Goal: Task Accomplishment & Management: Use online tool/utility

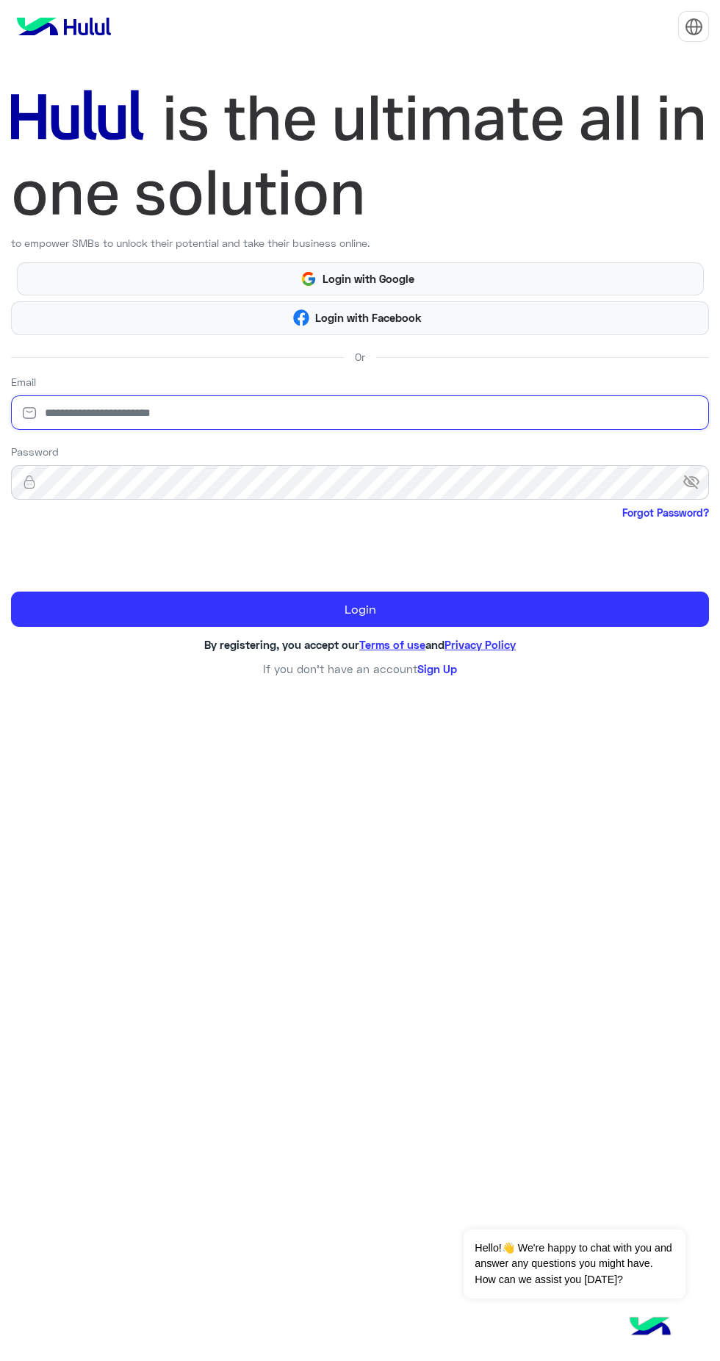
click at [440, 412] on input "email" at bounding box center [360, 412] width 698 height 35
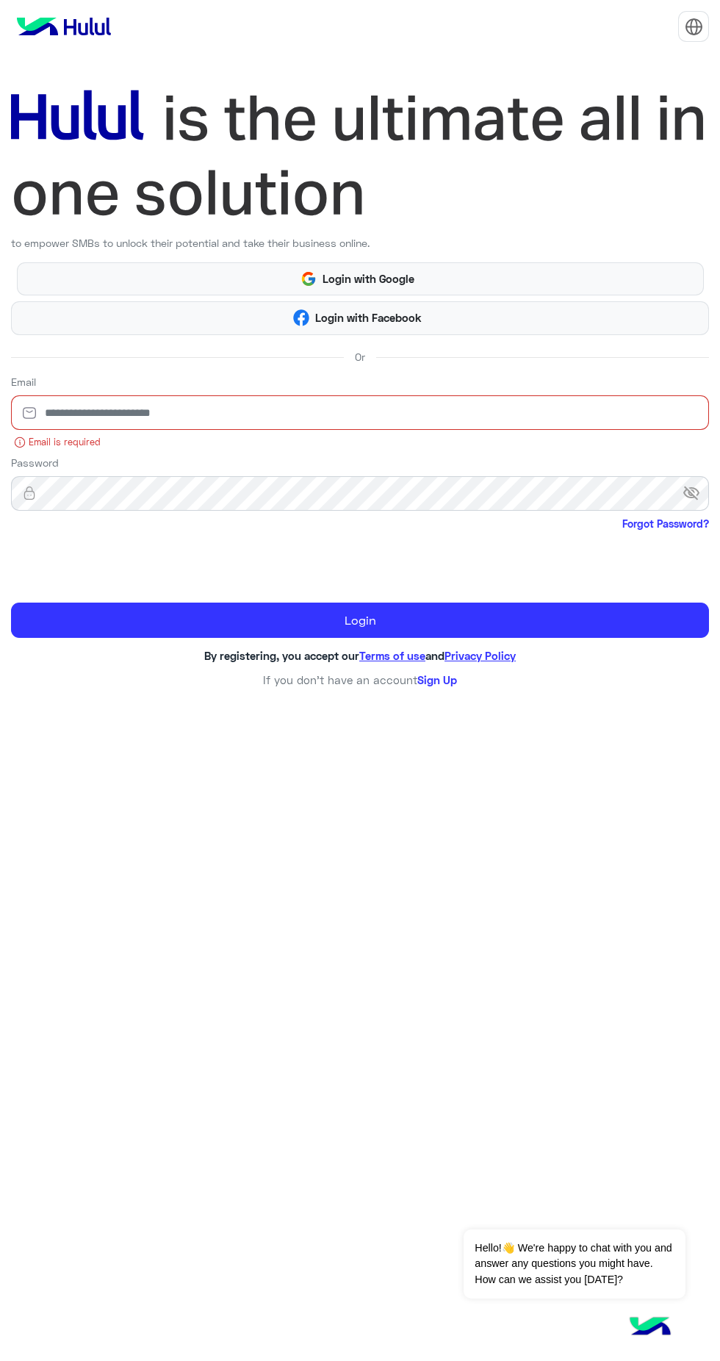
type input "**********"
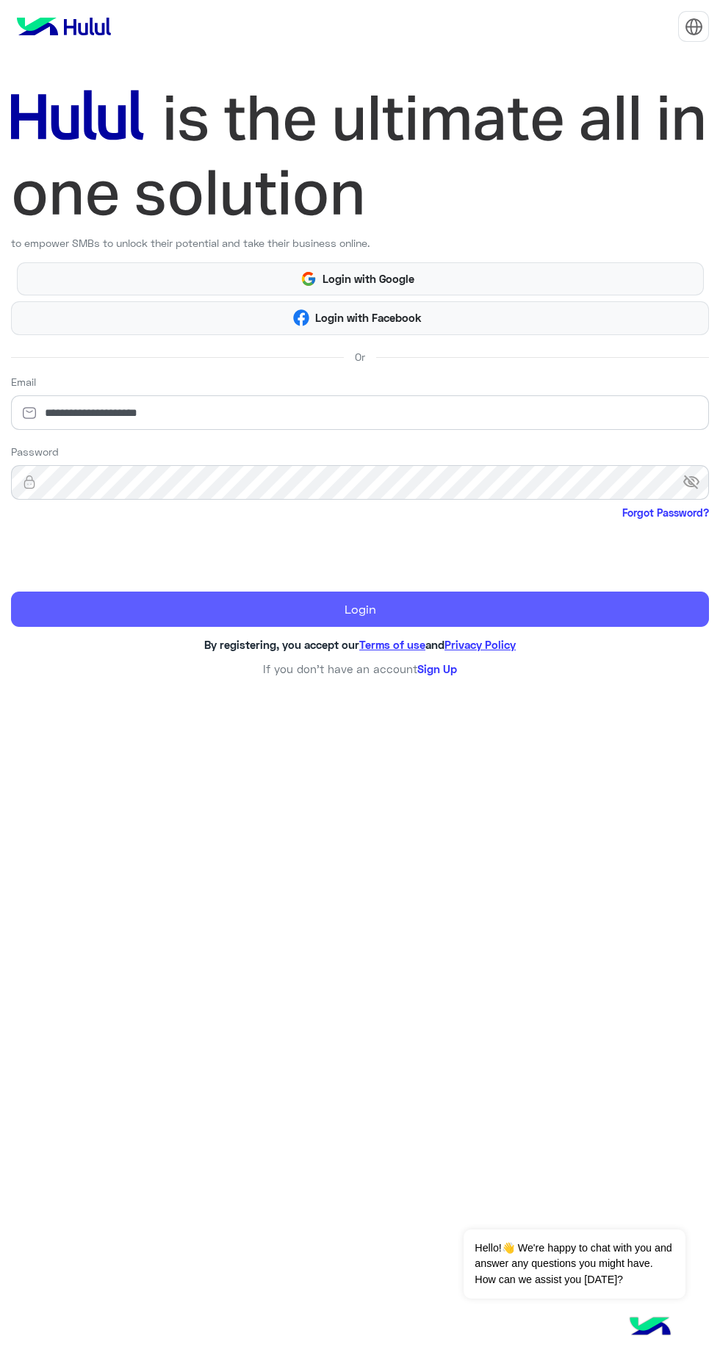
click at [514, 609] on button "Login" at bounding box center [360, 609] width 698 height 35
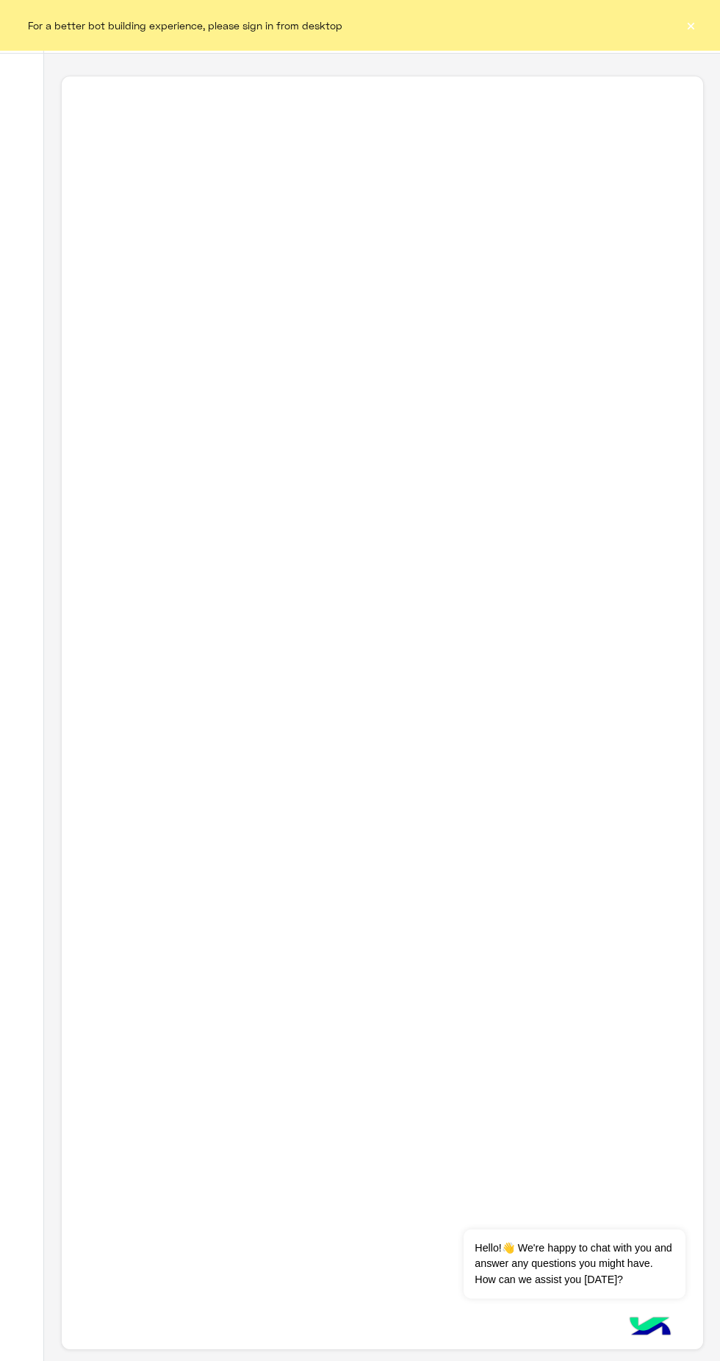
click at [688, 25] on button "×" at bounding box center [691, 25] width 15 height 15
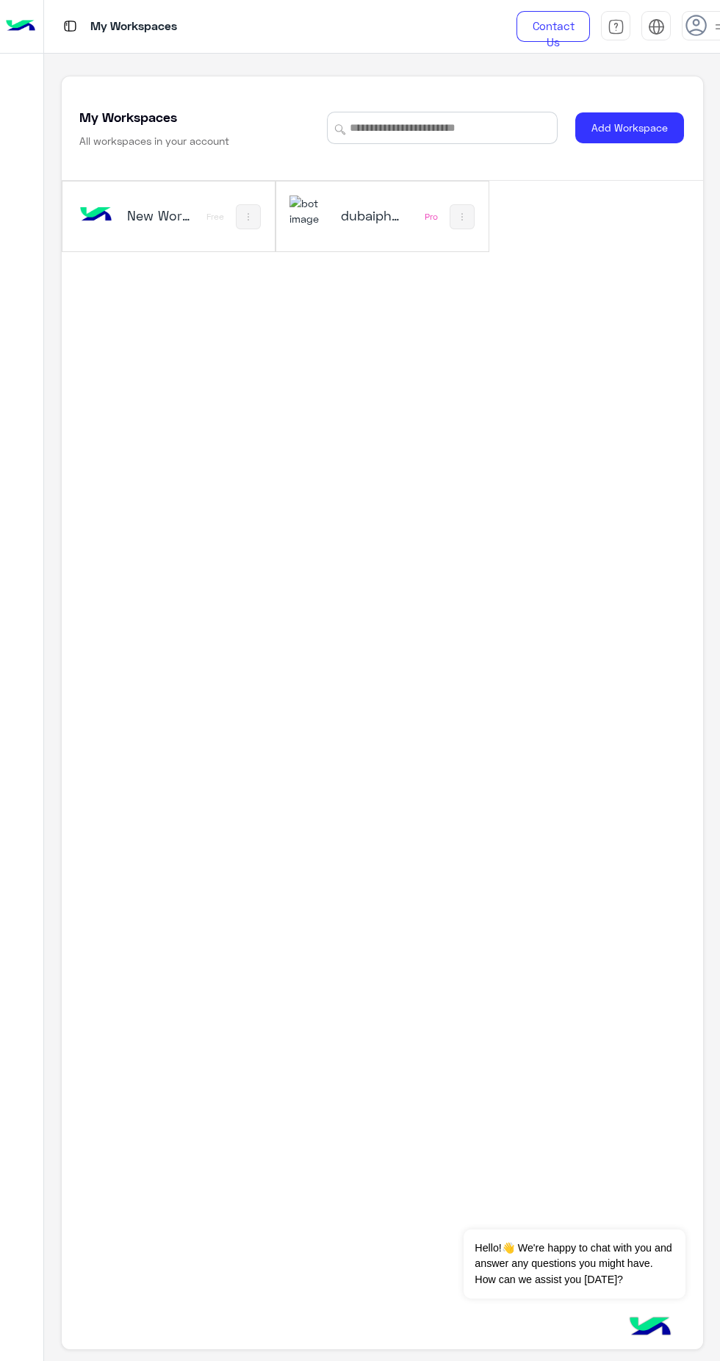
click at [138, 227] on div "New Workspace 1" at bounding box center [160, 217] width 67 height 21
click at [351, 212] on h5 "dubaiphone" at bounding box center [374, 216] width 67 height 18
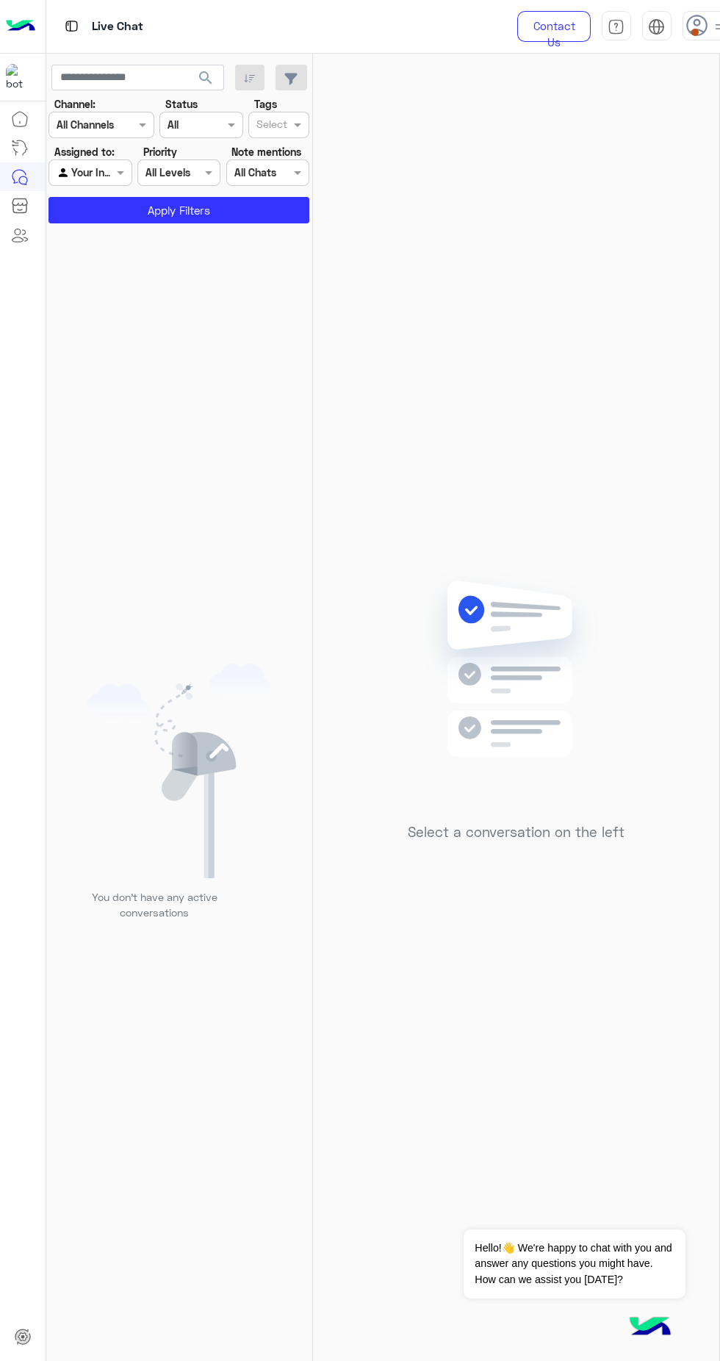
click at [692, 21] on icon at bounding box center [697, 26] width 22 height 22
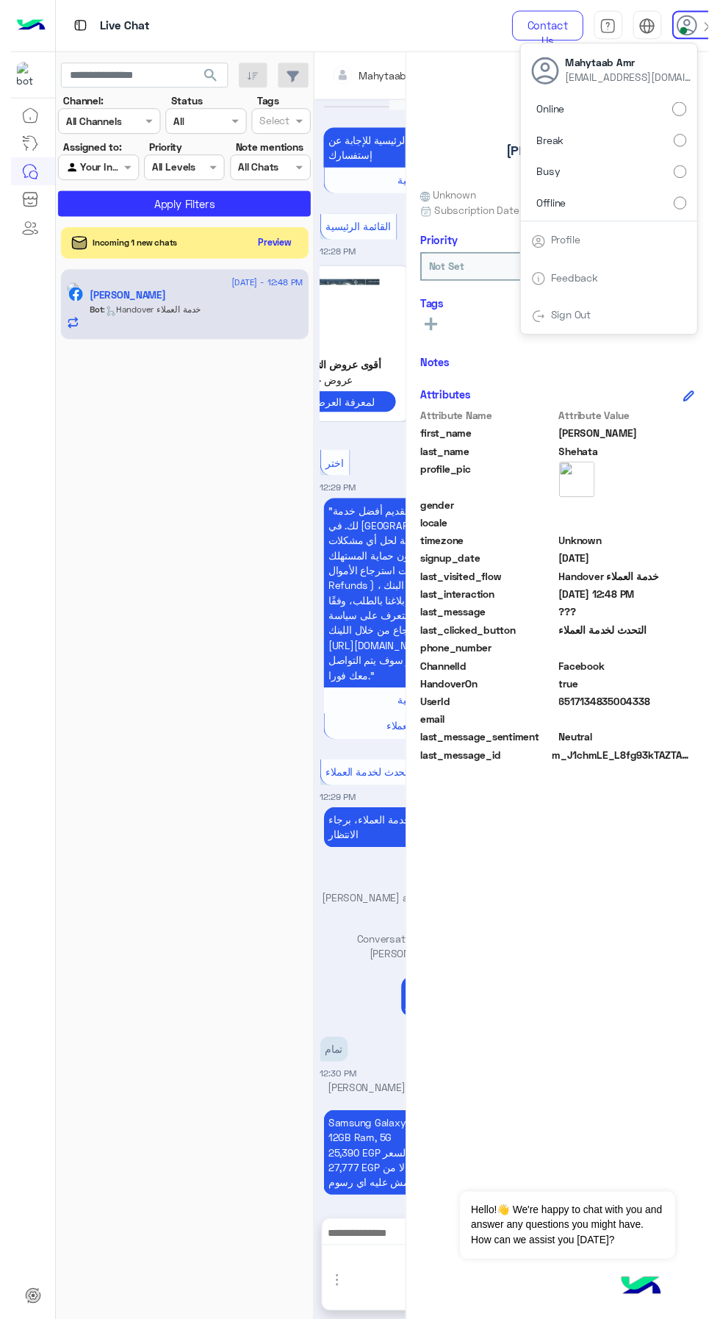
scroll to position [1737, 0]
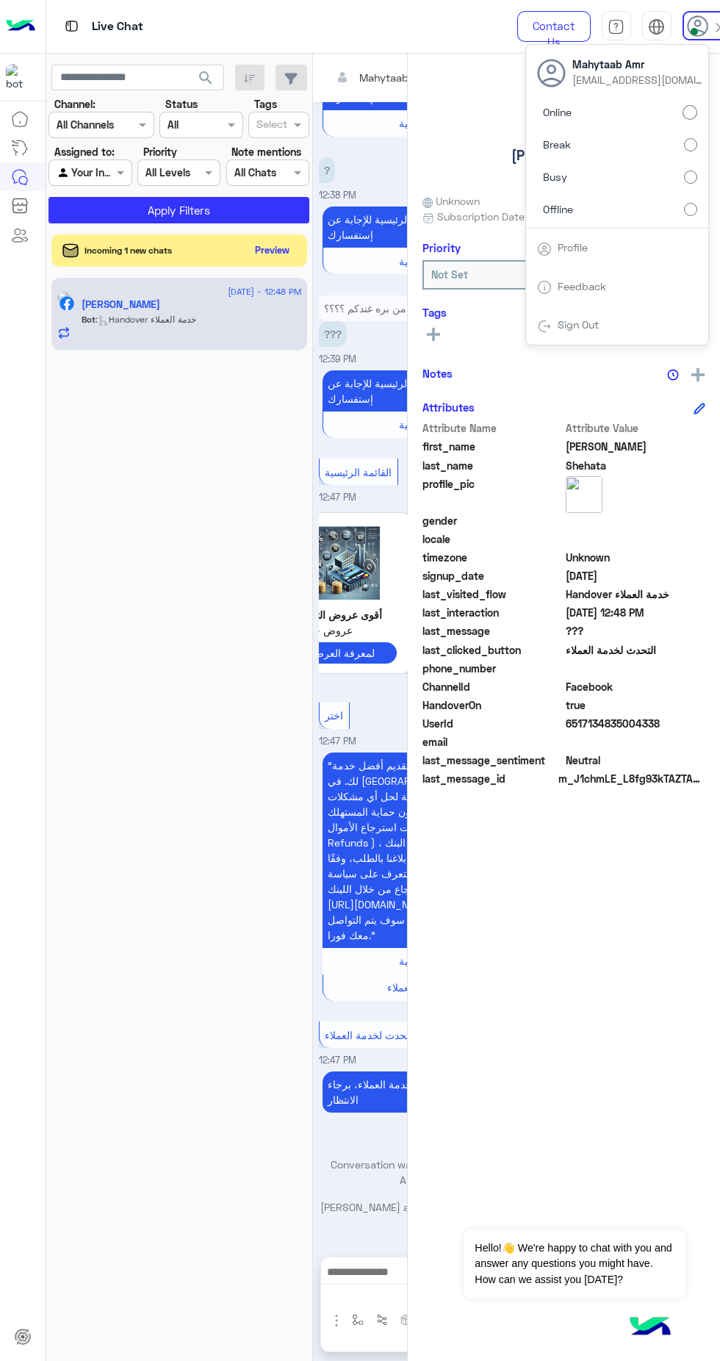
click at [218, 994] on div "[DATE] - 12:48 PM [PERSON_NAME] Bot : Handover خدمة العملاء" at bounding box center [179, 819] width 267 height 1094
